Goal: Navigation & Orientation: Find specific page/section

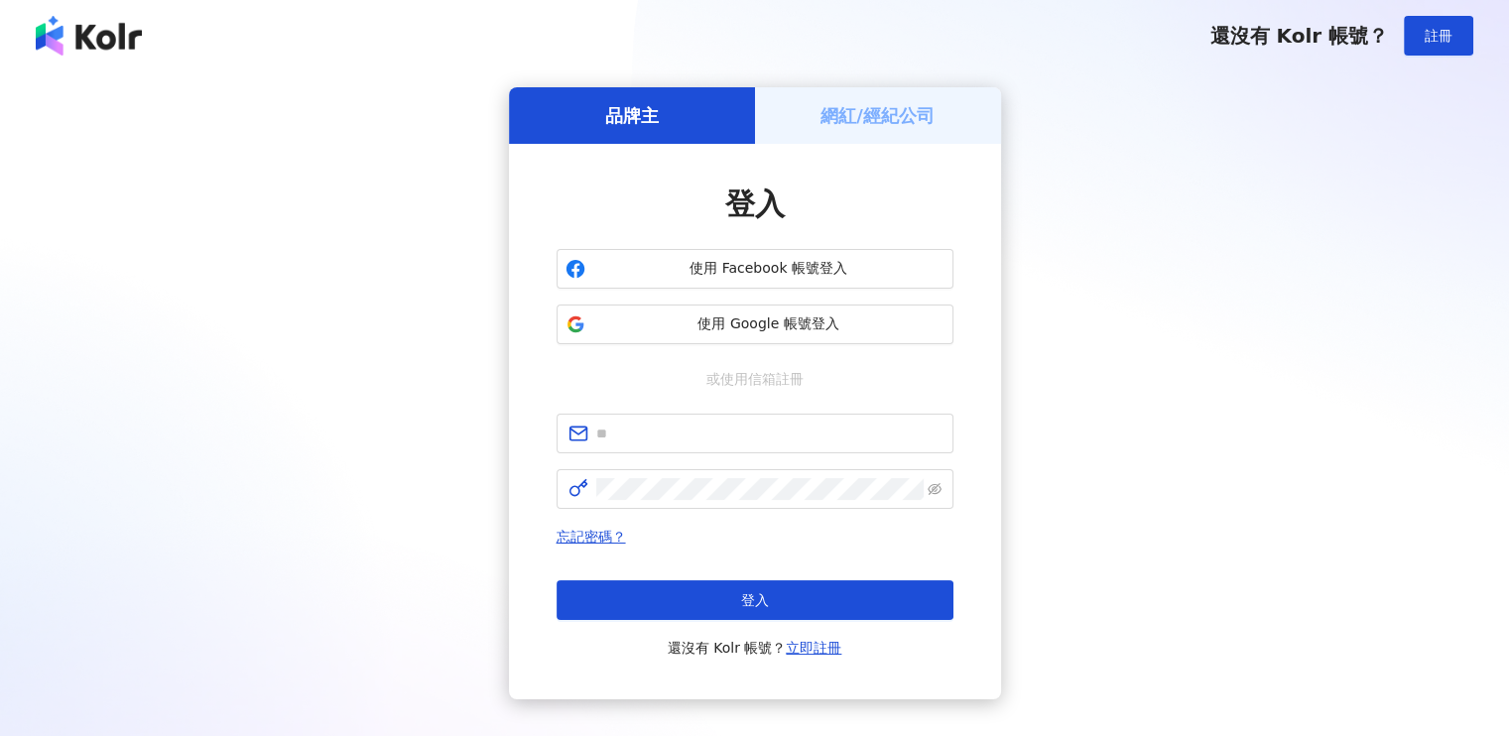
click at [881, 109] on h5 "網紅/經紀公司" at bounding box center [877, 115] width 114 height 25
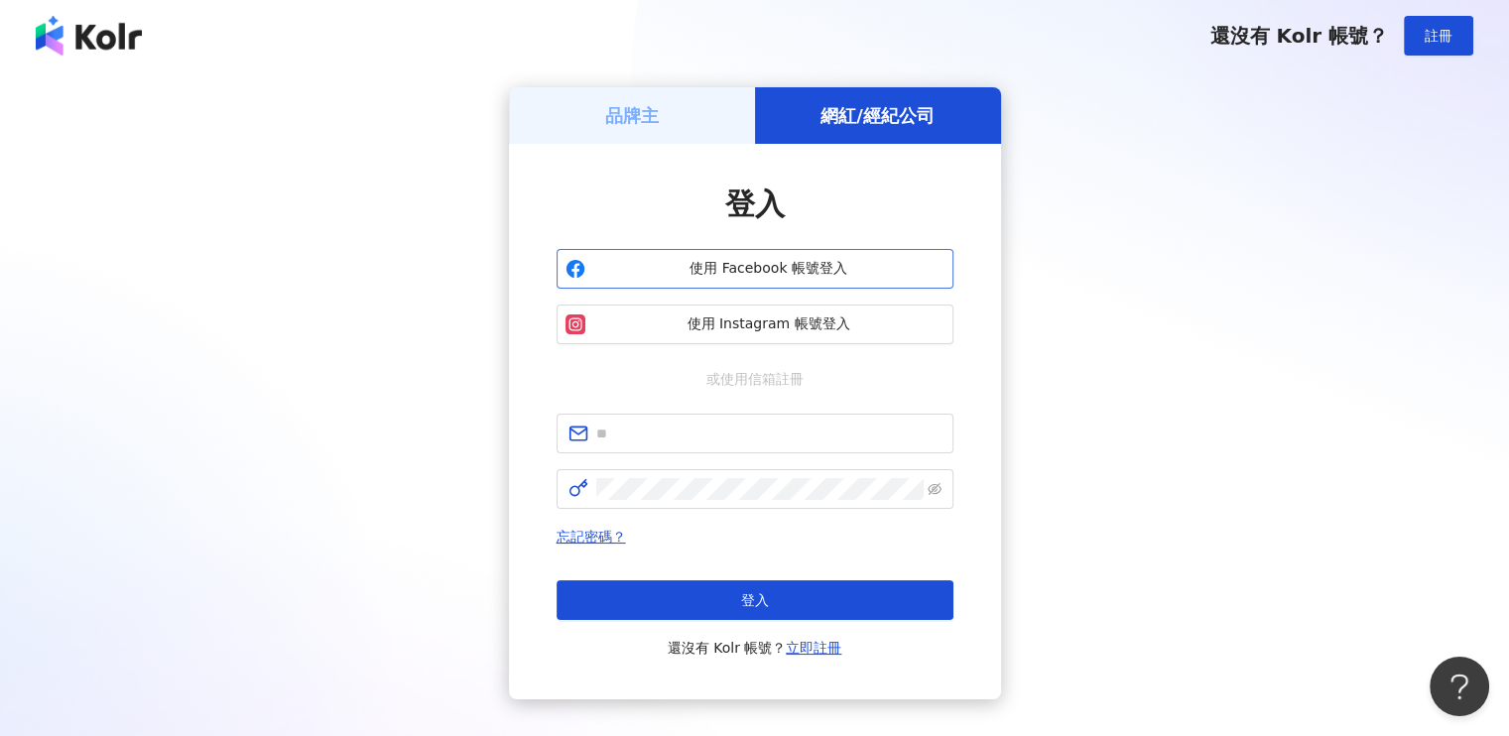
click at [778, 264] on span "使用 Facebook 帳號登入" at bounding box center [768, 269] width 351 height 20
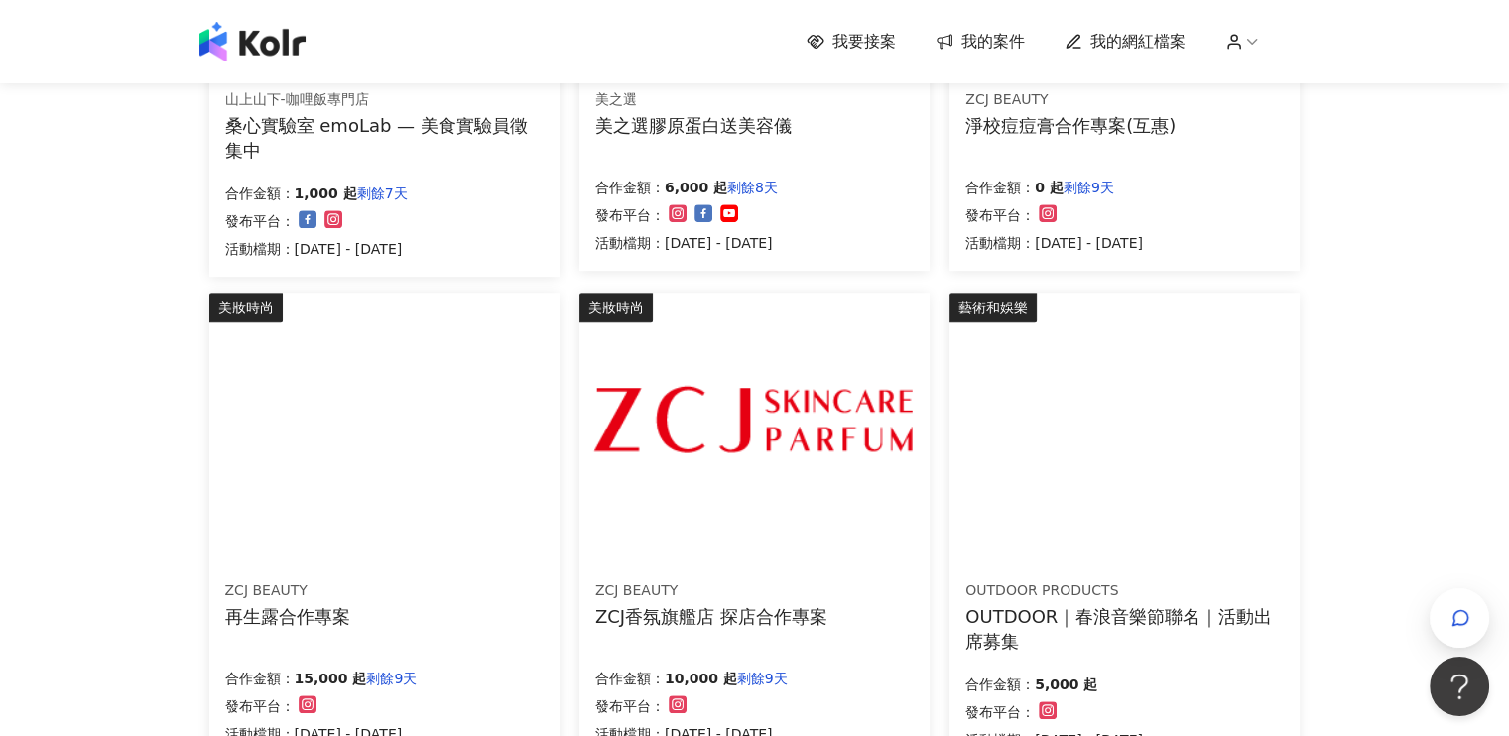
scroll to position [1389, 0]
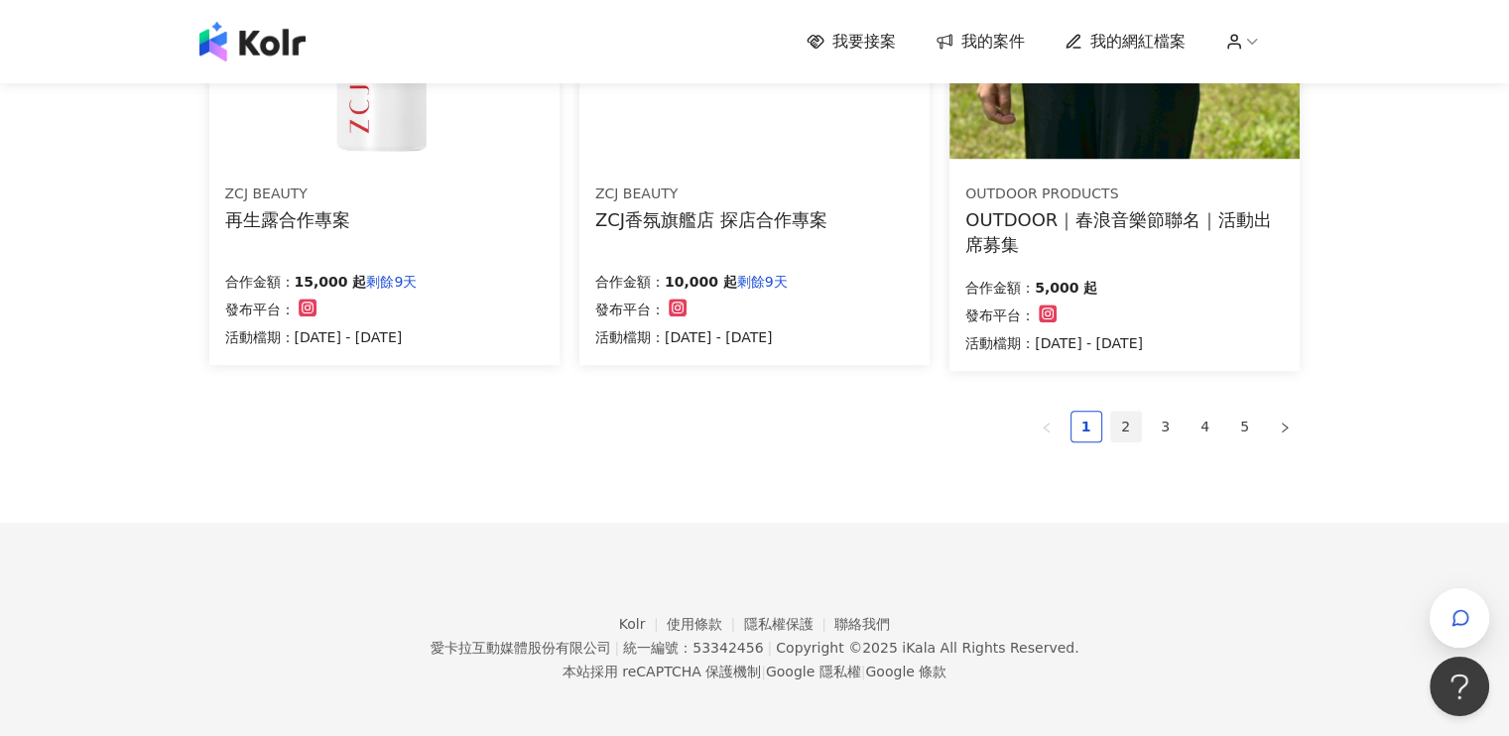
drag, startPoint x: 1116, startPoint y: 425, endPoint x: 1131, endPoint y: 423, distance: 15.2
click at [1122, 423] on link "2" at bounding box center [1126, 427] width 30 height 30
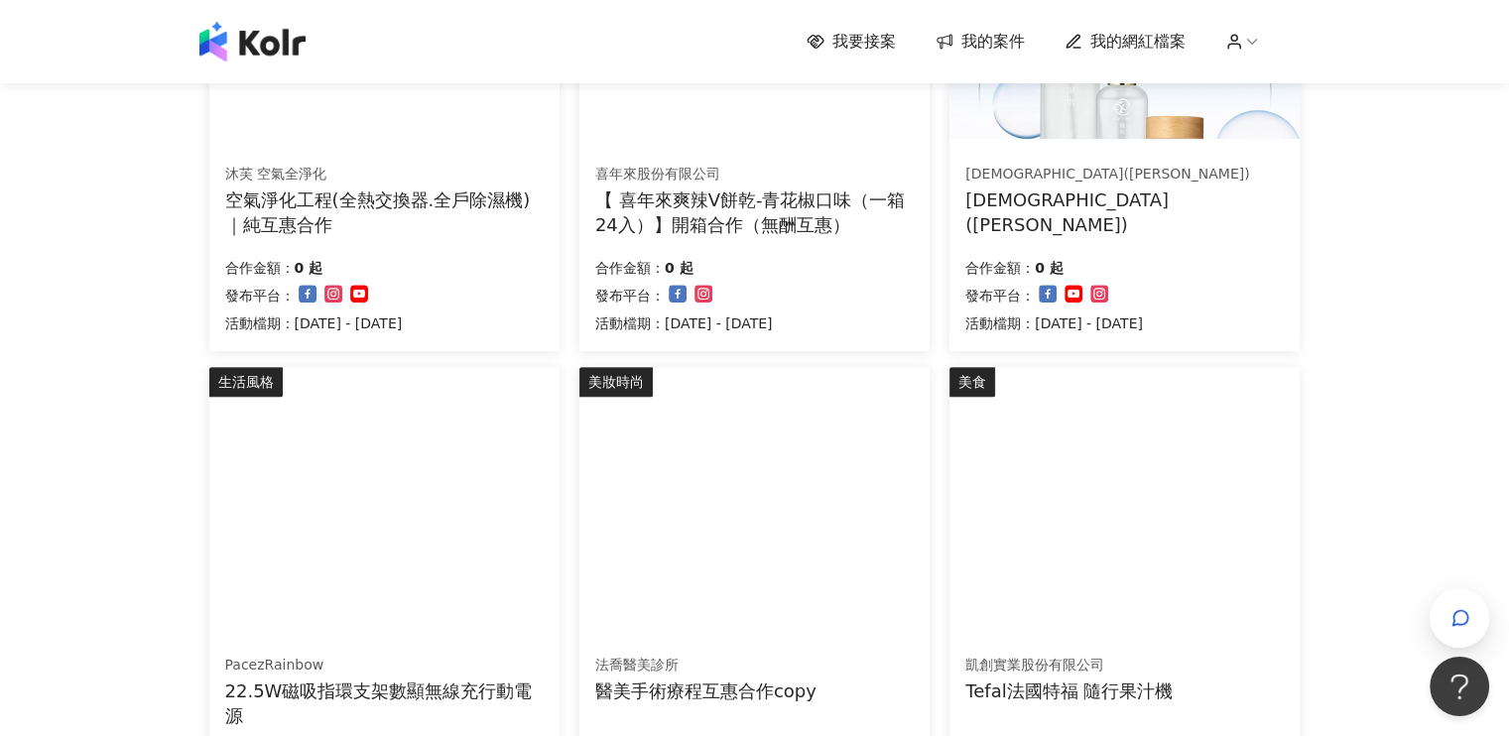
scroll to position [1190, 0]
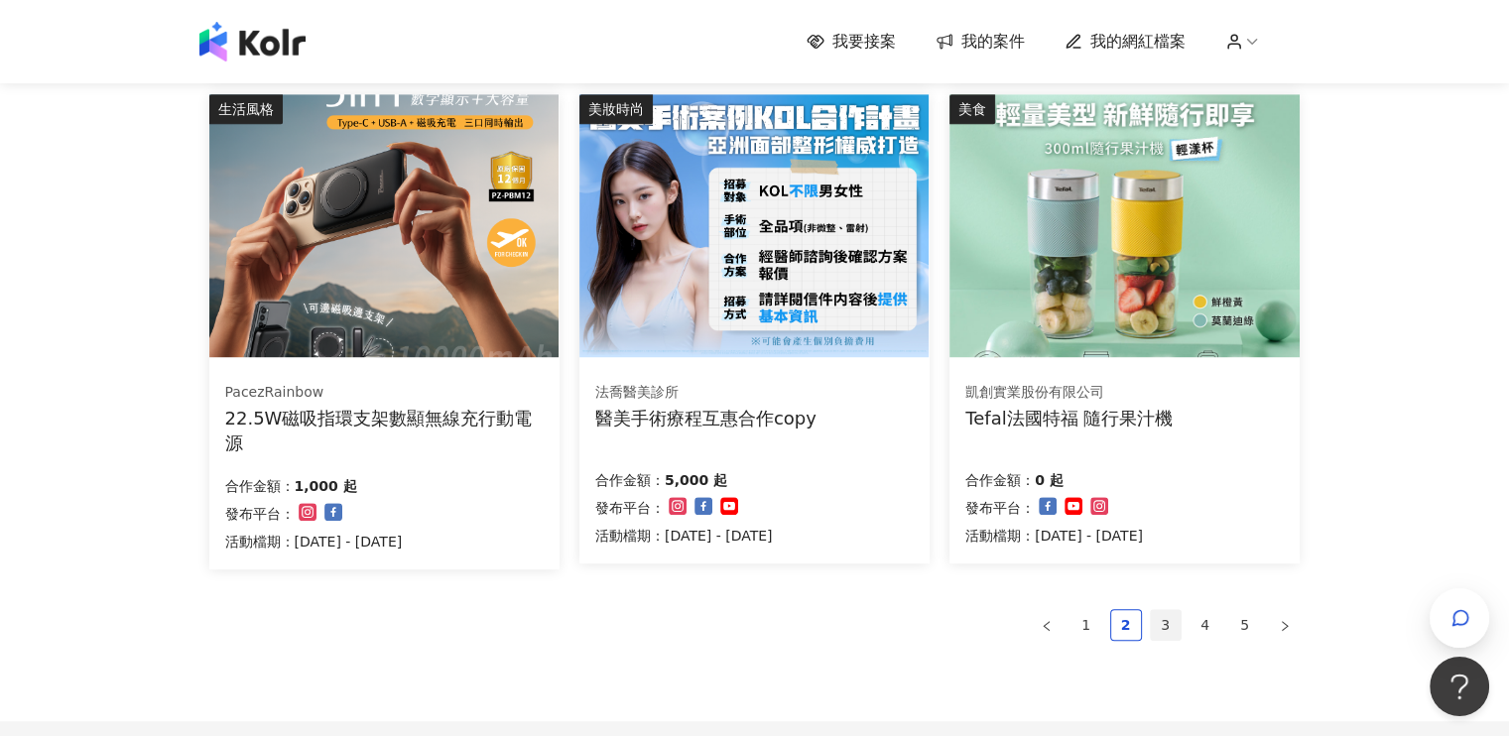
click at [1160, 637] on link "3" at bounding box center [1165, 625] width 30 height 30
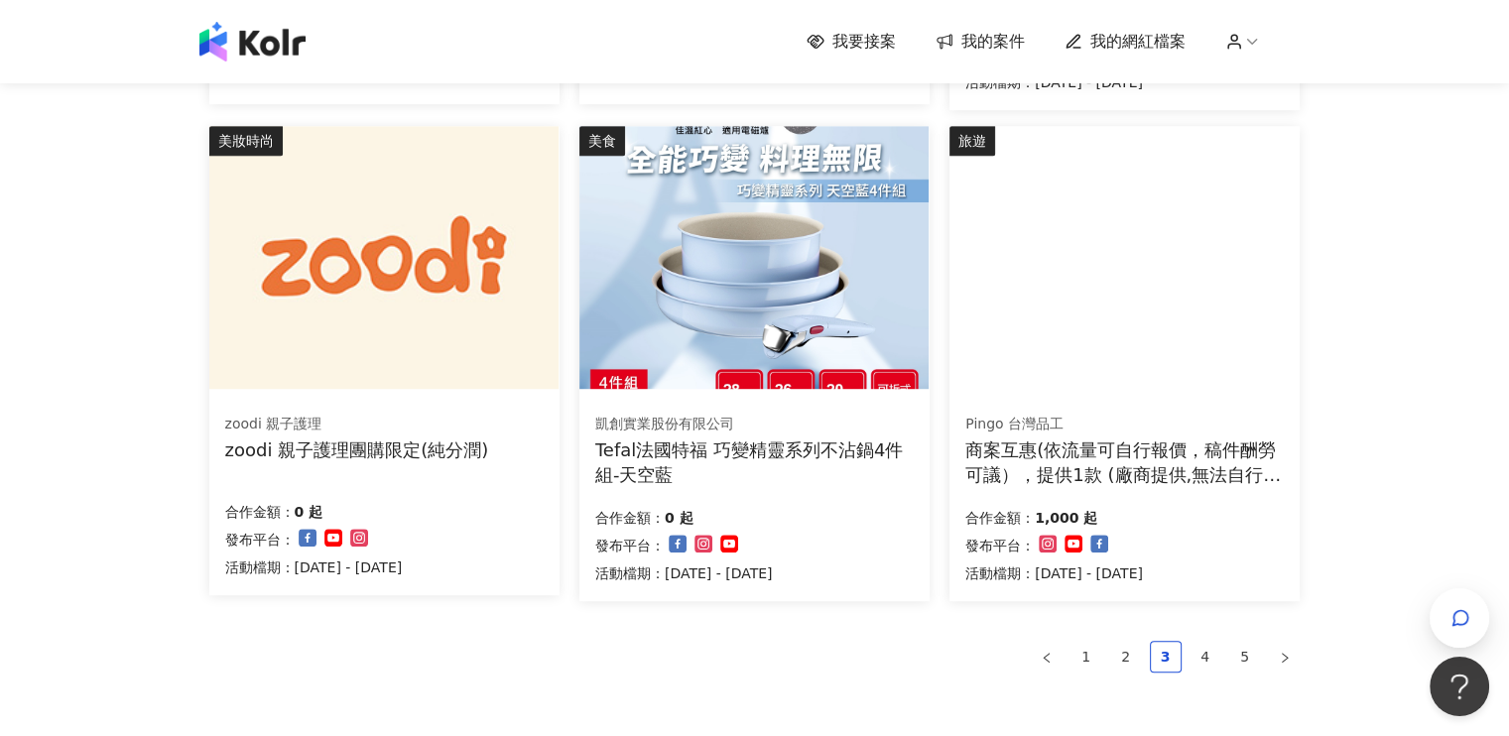
scroll to position [1289, 0]
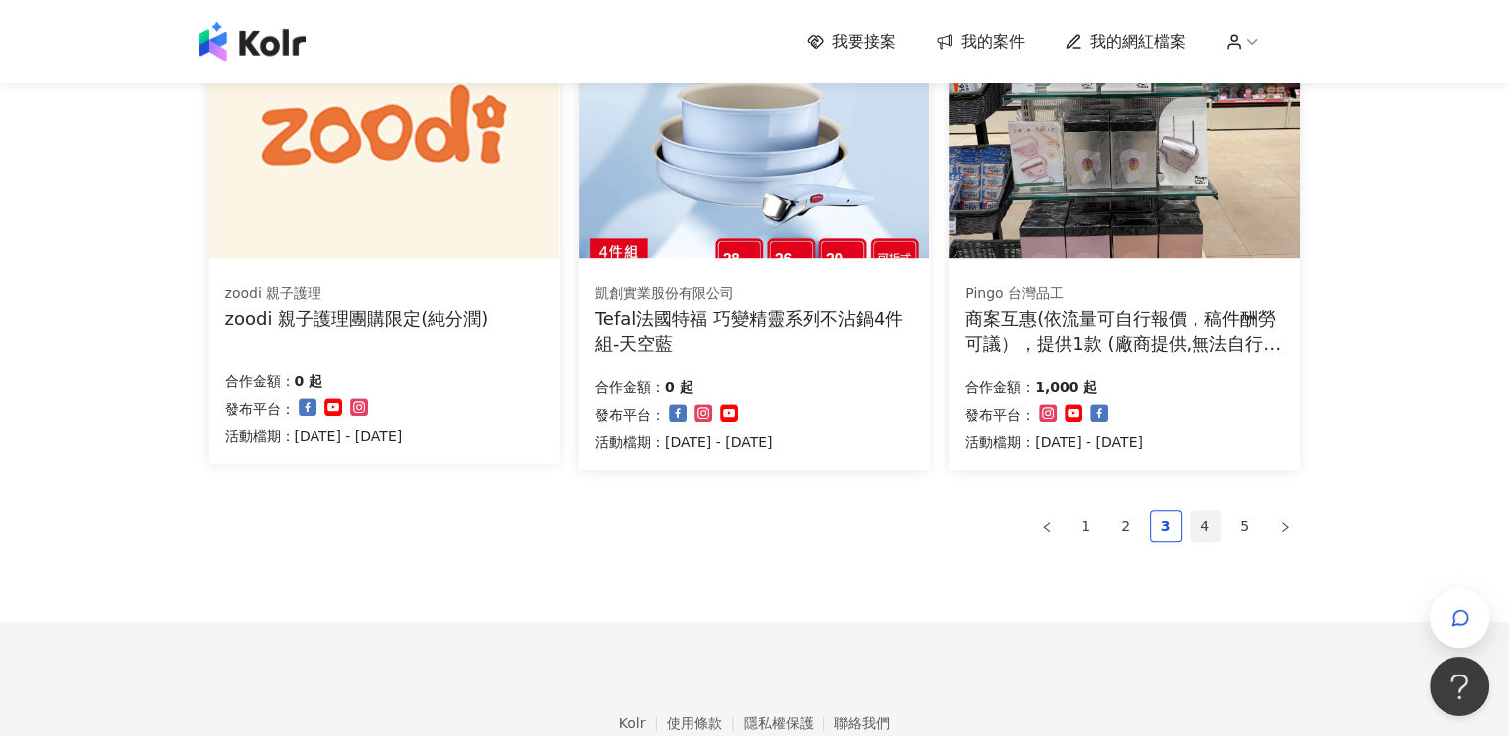
click at [1198, 515] on link "4" at bounding box center [1205, 526] width 30 height 30
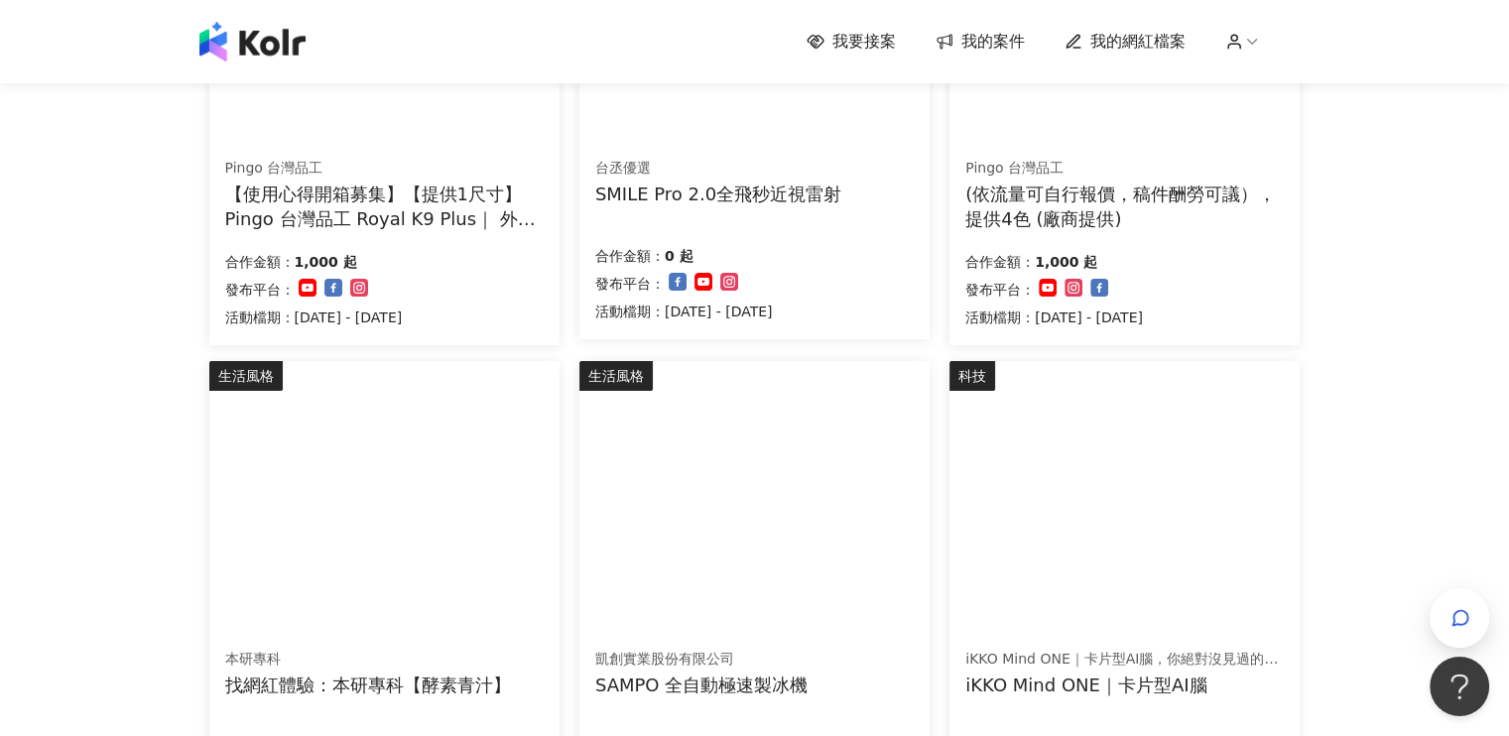
scroll to position [99, 0]
